Goal: Navigation & Orientation: Find specific page/section

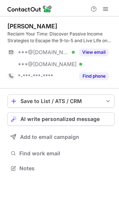
scroll to position [163, 119]
